Goal: Information Seeking & Learning: Learn about a topic

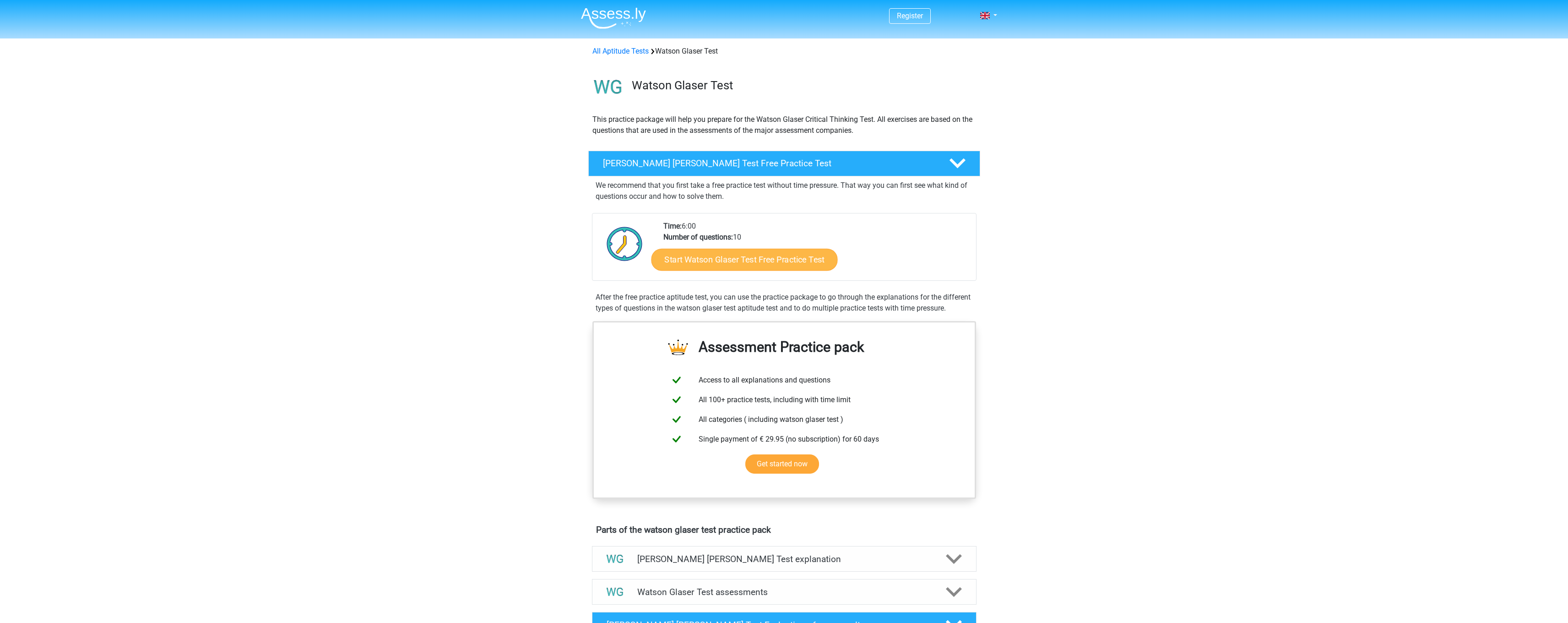
click at [683, 268] on link "Start Watson Glaser Test Free Practice Test" at bounding box center [744, 259] width 186 height 22
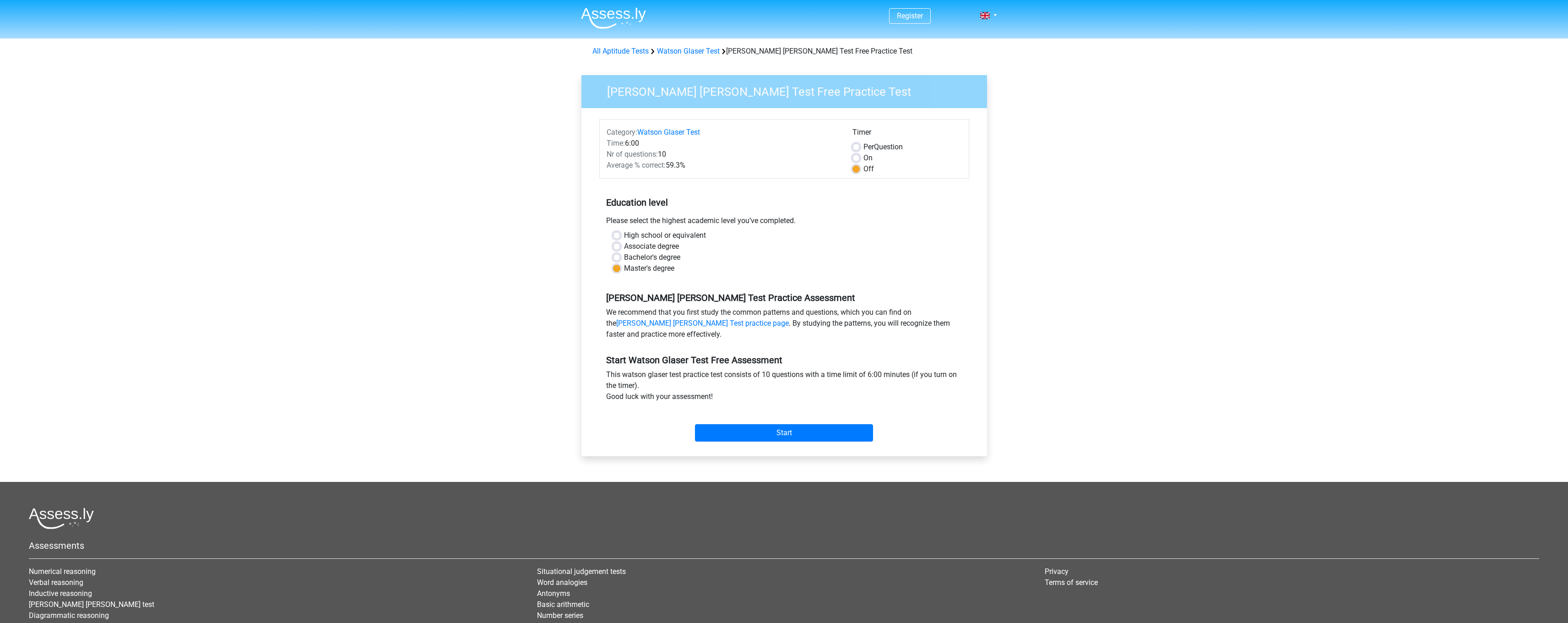
scroll to position [2, 0]
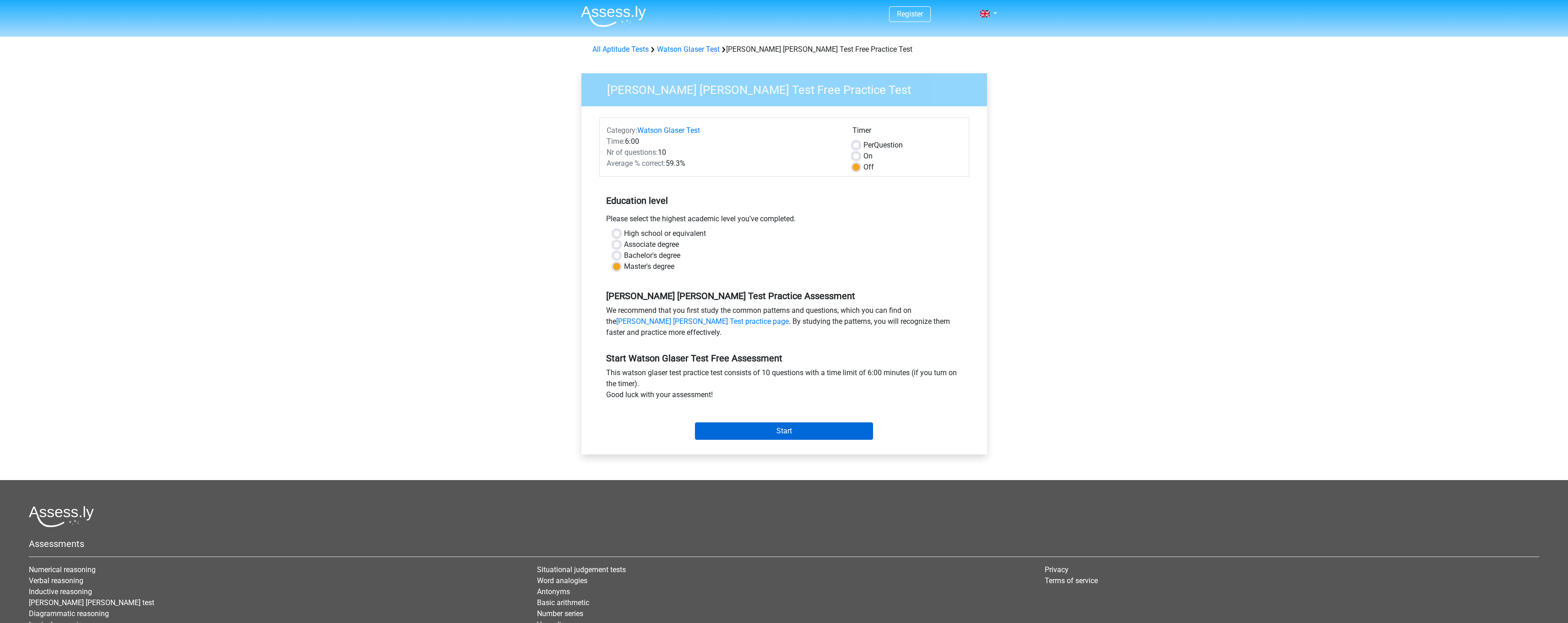
click at [745, 434] on input "Start" at bounding box center [784, 431] width 178 height 18
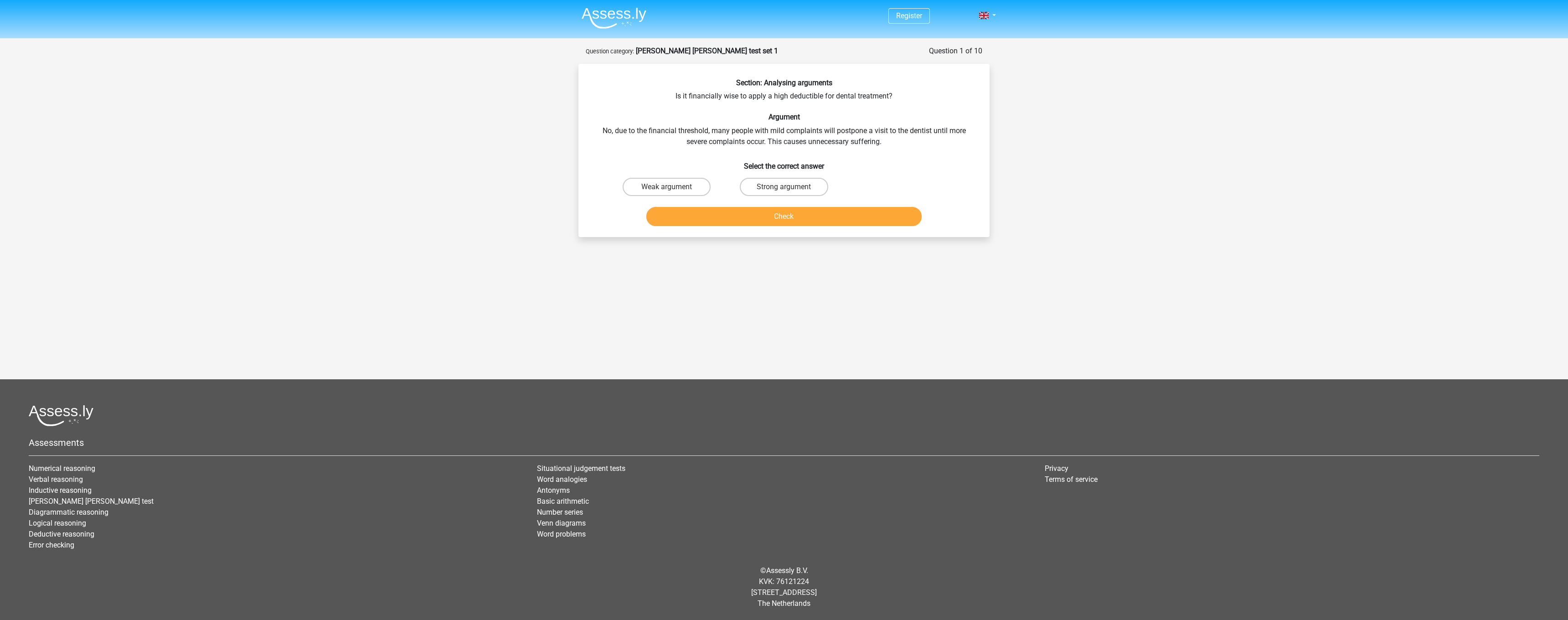
click at [717, 172] on div "Section: Analysing arguments Is it financially wise to apply a high deductible …" at bounding box center [784, 154] width 404 height 151
click at [672, 182] on label "Weak argument" at bounding box center [667, 187] width 88 height 18
click at [672, 187] on input "Weak argument" at bounding box center [670, 190] width 6 height 6
radio input "true"
click at [689, 210] on button "Check" at bounding box center [784, 216] width 276 height 19
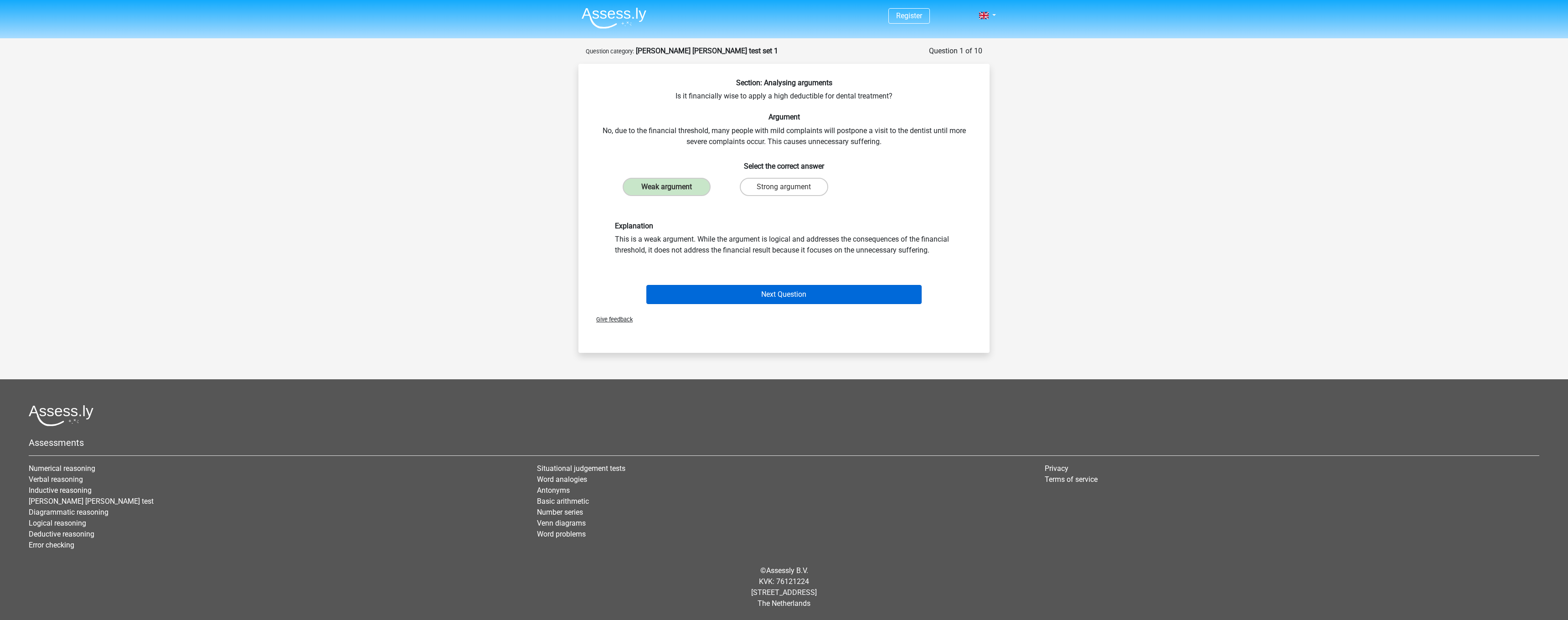
click at [739, 298] on button "Next Question" at bounding box center [784, 295] width 276 height 19
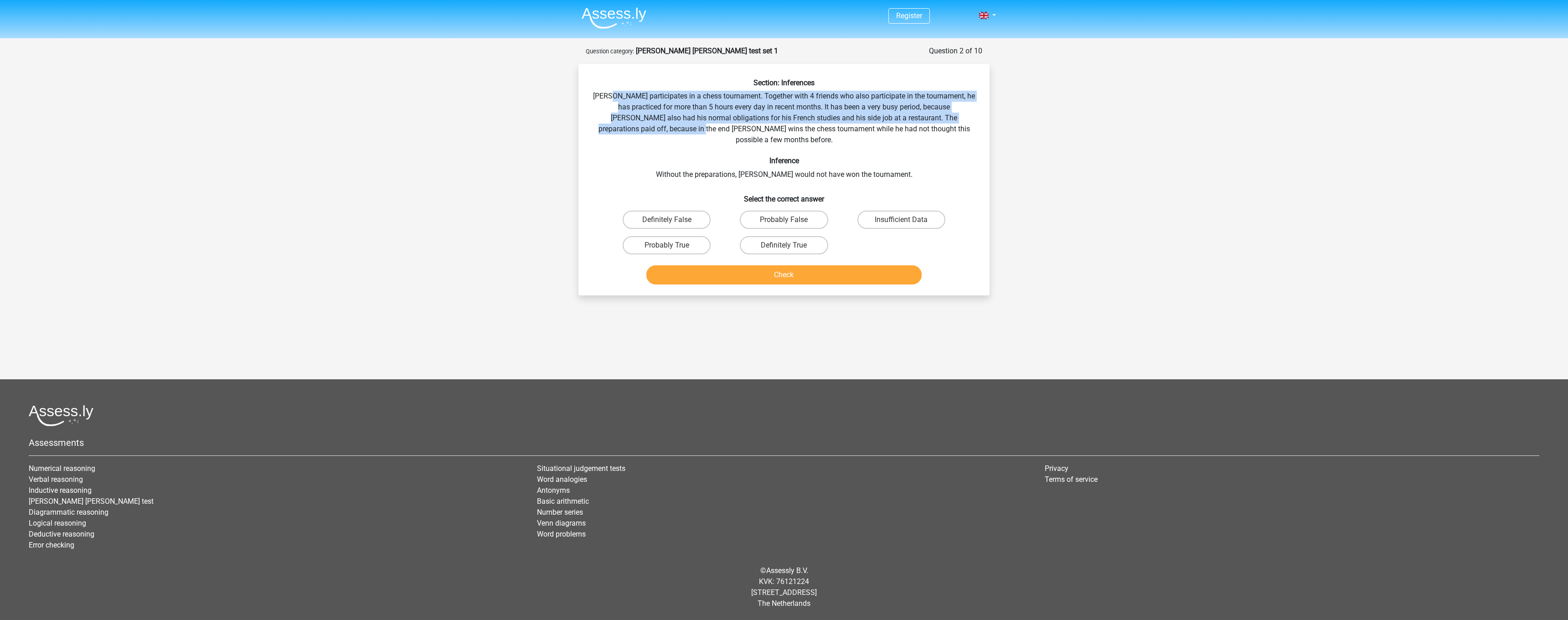
drag, startPoint x: 620, startPoint y: 99, endPoint x: 668, endPoint y: 123, distance: 53.7
click at [668, 123] on div "Section: Inferences Pablo participates in a chess tournament. Together with 4 f…" at bounding box center [784, 183] width 404 height 210
click at [672, 102] on div "Section: Inferences Pablo participates in a chess tournament. Together with 4 f…" at bounding box center [784, 183] width 404 height 210
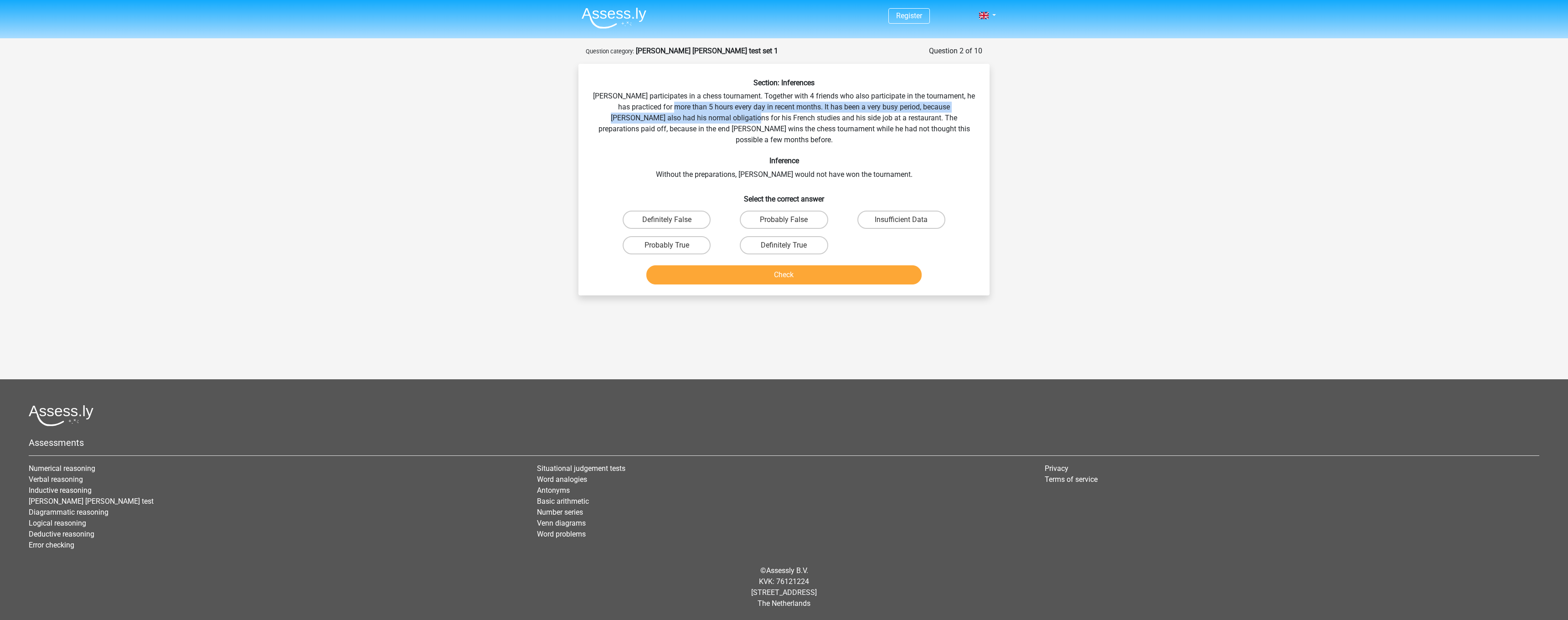
drag, startPoint x: 672, startPoint y: 104, endPoint x: 709, endPoint y: 121, distance: 40.7
click at [709, 121] on div "Section: Inferences Pablo participates in a chess tournament. Together with 4 f…" at bounding box center [784, 183] width 404 height 210
click at [870, 210] on label "Insufficient Data" at bounding box center [901, 219] width 88 height 18
click at [901, 220] on input "Insufficient Data" at bounding box center [904, 222] width 6 height 6
radio input "true"
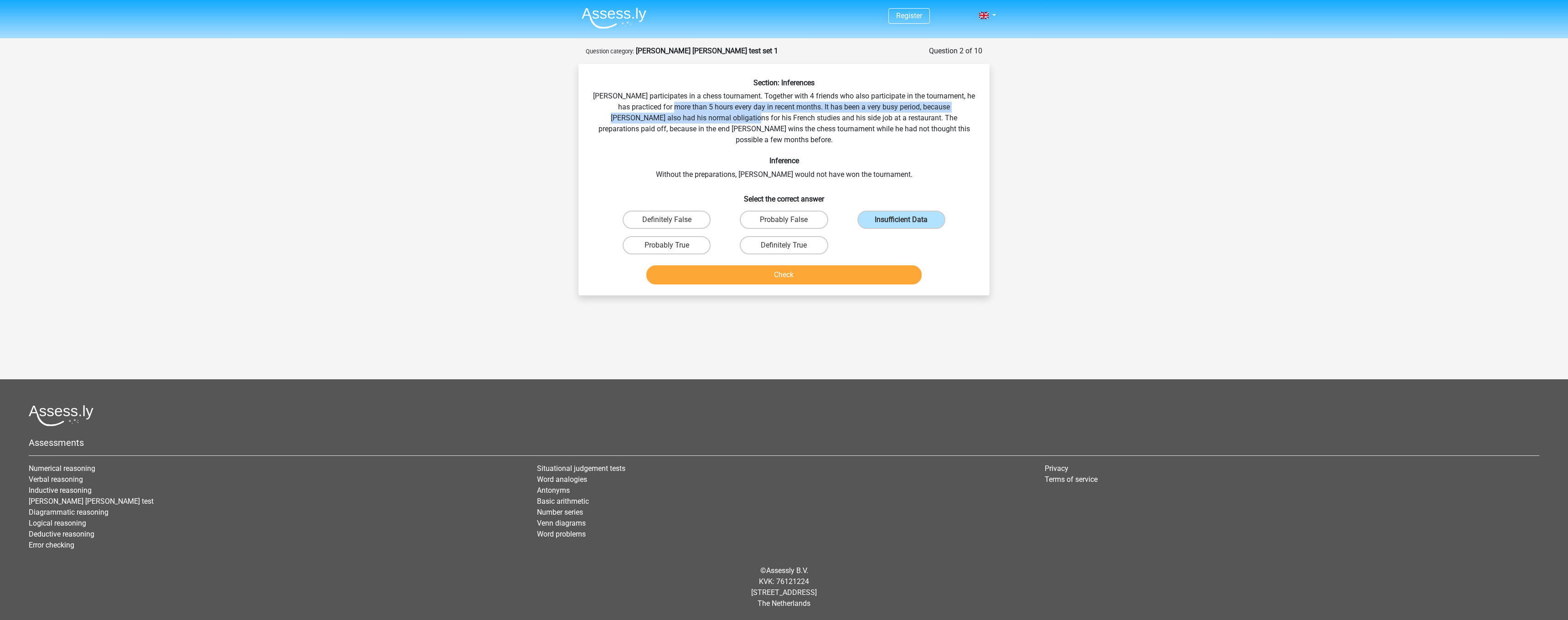
click at [798, 265] on button "Check" at bounding box center [784, 275] width 276 height 19
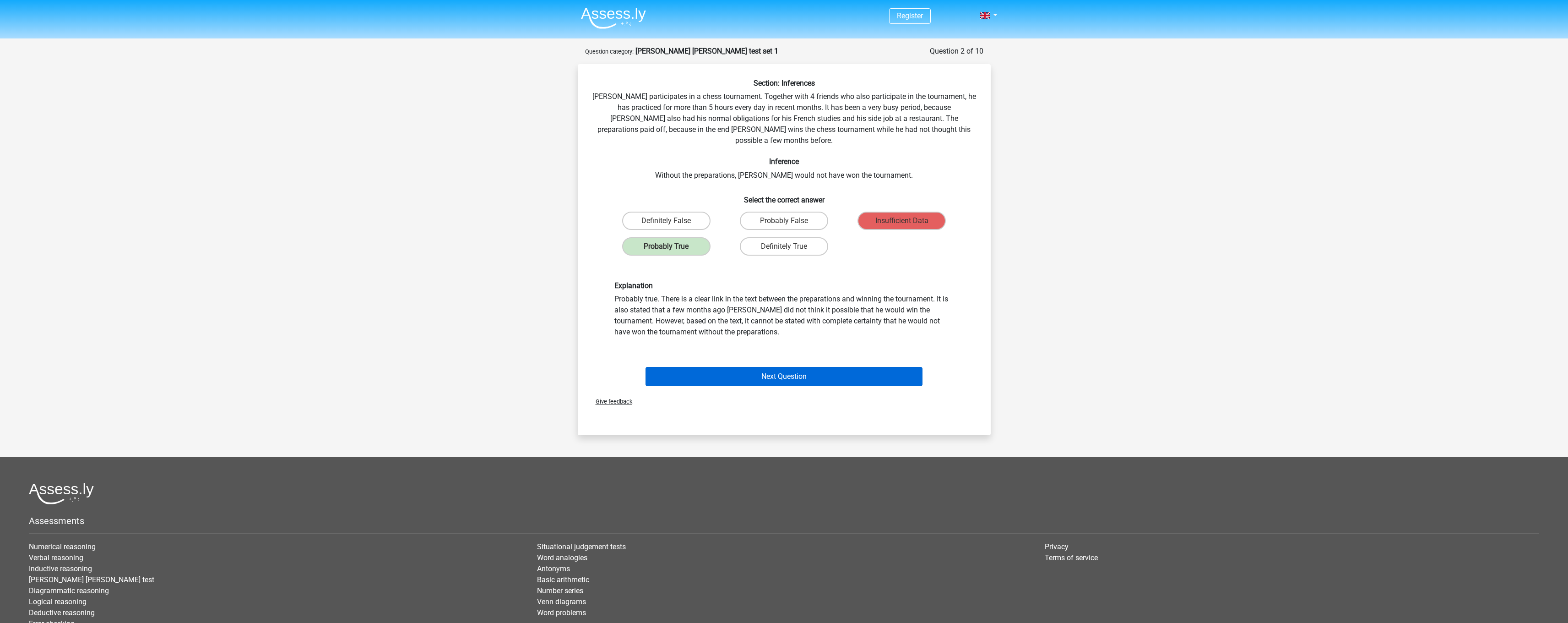
click at [731, 367] on button "Next Question" at bounding box center [784, 376] width 277 height 19
